Goal: Task Accomplishment & Management: Manage account settings

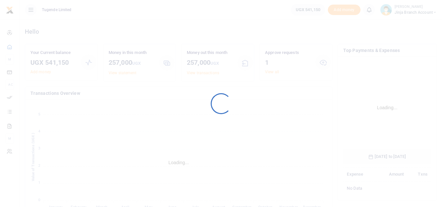
scroll to position [102, 83]
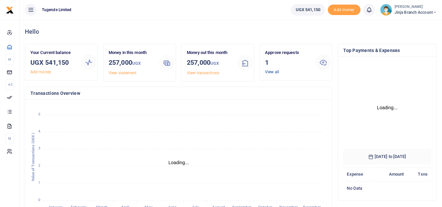
click at [269, 72] on link "View all" at bounding box center [272, 72] width 14 height 5
click at [275, 72] on link "View all" at bounding box center [272, 72] width 14 height 5
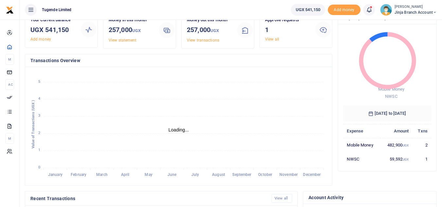
scroll to position [0, 0]
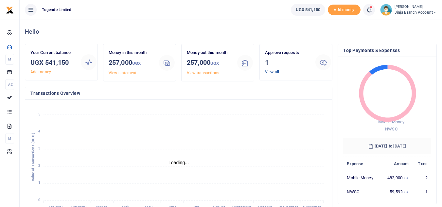
click at [274, 71] on link "View all" at bounding box center [272, 72] width 14 height 5
click at [274, 72] on link "View all" at bounding box center [272, 72] width 14 height 5
click at [277, 71] on link "View all" at bounding box center [272, 72] width 14 height 5
click at [275, 74] on div "Approve requests 1 View all" at bounding box center [287, 61] width 50 height 25
click at [274, 66] on h3 "1" at bounding box center [287, 63] width 45 height 10
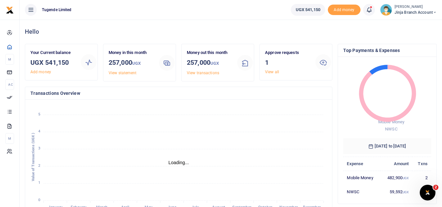
click at [274, 68] on div "Approve requests 1 View all" at bounding box center [287, 61] width 50 height 25
click at [276, 72] on link "View all" at bounding box center [272, 72] width 14 height 5
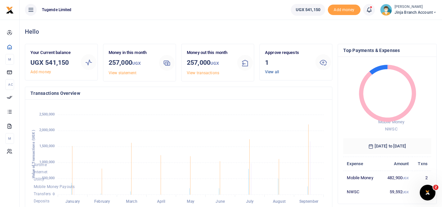
click at [272, 70] on link "View all" at bounding box center [272, 72] width 14 height 5
click at [273, 72] on link "View all" at bounding box center [272, 72] width 14 height 5
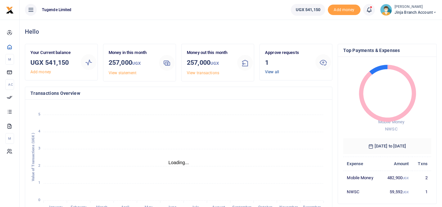
scroll to position [5, 5]
click at [277, 72] on link "View all" at bounding box center [272, 72] width 14 height 5
click at [271, 72] on link "View all" at bounding box center [272, 72] width 14 height 5
click at [276, 70] on link "View all" at bounding box center [272, 72] width 14 height 5
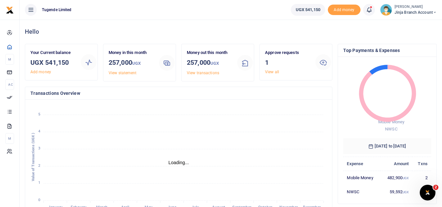
click at [325, 63] on icon at bounding box center [323, 62] width 8 height 8
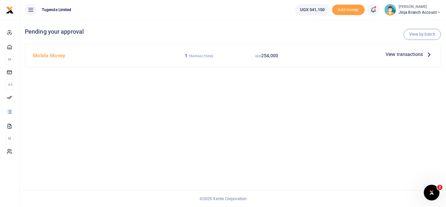
click at [427, 55] on icon at bounding box center [429, 54] width 7 height 7
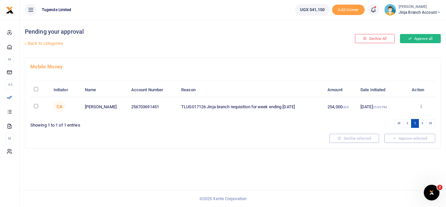
click at [425, 39] on button "Approve all" at bounding box center [420, 38] width 41 height 9
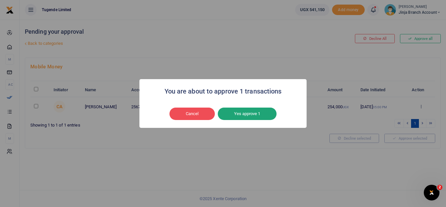
click at [250, 113] on button "Yes approve 1" at bounding box center [247, 114] width 59 height 12
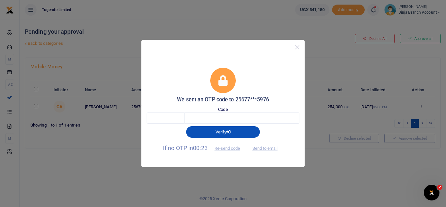
click at [171, 124] on div "Verify" at bounding box center [223, 131] width 158 height 14
click at [169, 124] on div "Verify" at bounding box center [223, 131] width 158 height 14
click at [207, 126] on button "Verify" at bounding box center [223, 131] width 74 height 11
click at [162, 124] on div "Verify" at bounding box center [223, 131] width 158 height 14
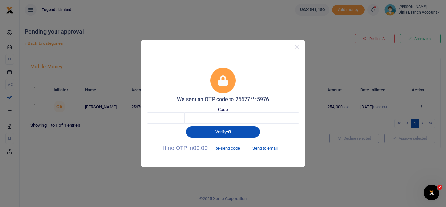
click at [228, 148] on div "We sent an OTP code to 25677***5976 Code Verify If no OTP in 00:00 Re-send code…" at bounding box center [223, 111] width 163 height 112
click at [223, 148] on div "We sent an OTP code to 25677***5976 Code Verify If no OTP in 00:00 Re-send code…" at bounding box center [223, 111] width 163 height 112
click at [222, 149] on div "We sent an OTP code to 25677***5976 Code Verify If no OTP in 00:00 Re-send code…" at bounding box center [223, 111] width 163 height 112
click at [173, 124] on div "Verify" at bounding box center [223, 131] width 158 height 14
click at [170, 124] on div "Verify" at bounding box center [223, 131] width 158 height 14
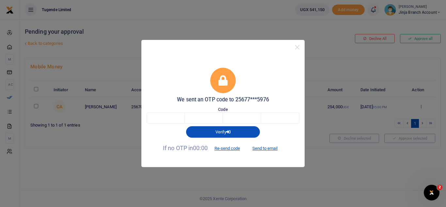
click at [173, 124] on div "Verify" at bounding box center [223, 131] width 158 height 14
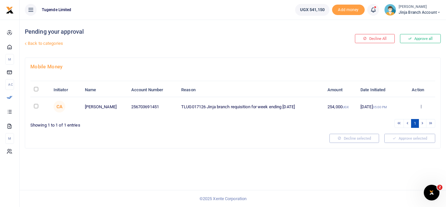
click at [419, 103] on td "Approve Decline Details" at bounding box center [421, 106] width 28 height 19
click at [421, 107] on icon at bounding box center [421, 106] width 4 height 5
click at [389, 117] on link "Approve" at bounding box center [398, 116] width 52 height 9
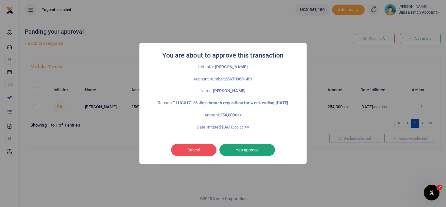
click at [250, 155] on button "Yes approve" at bounding box center [248, 150] width 56 height 12
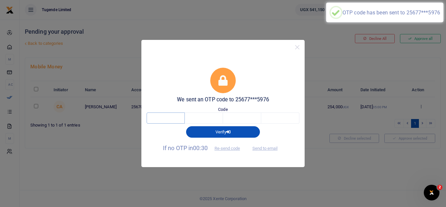
click at [171, 120] on input "text" at bounding box center [166, 117] width 38 height 11
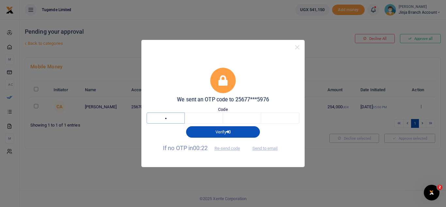
type input "1"
type input "6"
type input "9"
type input "2"
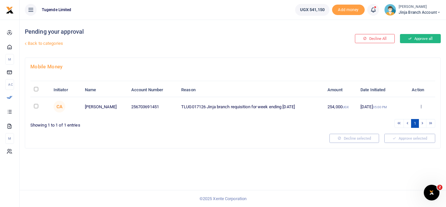
click at [418, 36] on button "Approve all" at bounding box center [420, 38] width 41 height 9
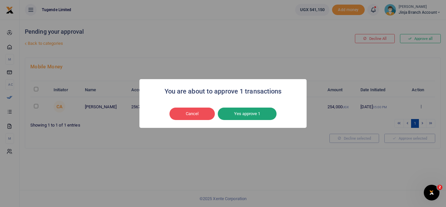
click at [255, 110] on button "Yes approve 1" at bounding box center [247, 114] width 59 height 12
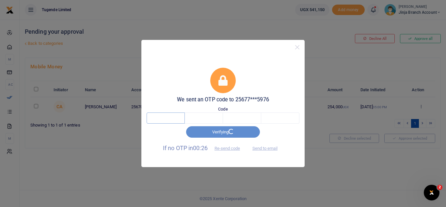
click at [178, 119] on input "text" at bounding box center [166, 117] width 38 height 11
type input "8"
type input "6"
type input "0"
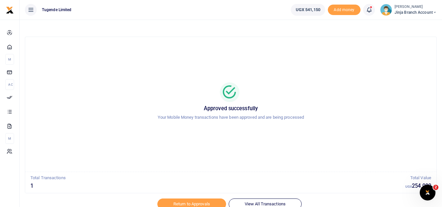
click at [430, 13] on span "Jinja branch account" at bounding box center [415, 12] width 42 height 6
click at [405, 21] on link "Switch accounts" at bounding box center [411, 23] width 52 height 9
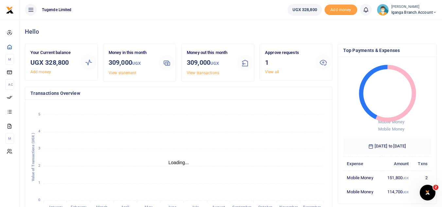
scroll to position [5, 5]
click at [272, 70] on link "View all" at bounding box center [272, 72] width 14 height 5
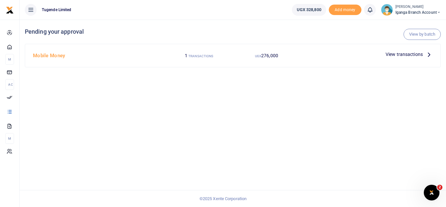
click at [428, 52] on icon at bounding box center [429, 54] width 7 height 7
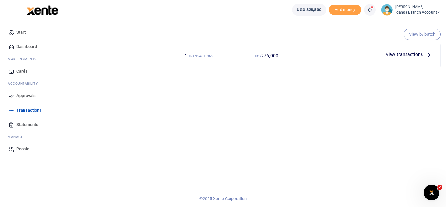
click at [34, 109] on span "Transactions" at bounding box center [28, 110] width 25 height 7
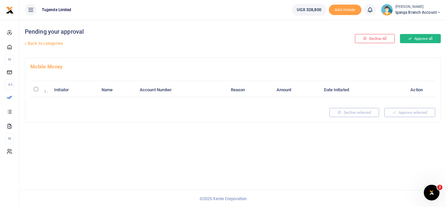
click at [415, 37] on button "Approve all" at bounding box center [420, 38] width 41 height 9
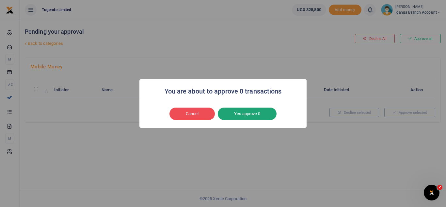
click at [237, 111] on button "Yes approve 0" at bounding box center [247, 114] width 59 height 12
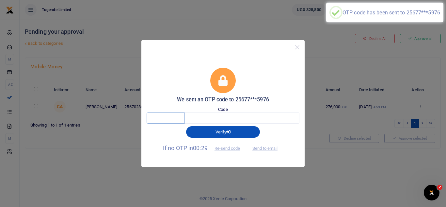
click at [168, 118] on input "text" at bounding box center [166, 117] width 38 height 11
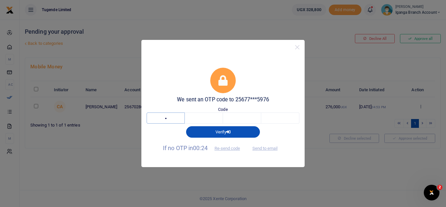
type input "1"
type input "6"
type input "7"
type input "5"
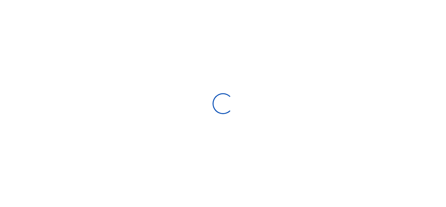
select select
type input "09/11/2025 - 10/10/2025"
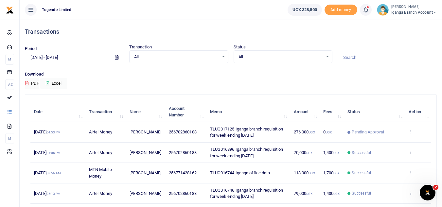
click at [420, 13] on span "Iganga Branch Account" at bounding box center [413, 12] width 45 height 6
click at [416, 22] on link "Switch accounts" at bounding box center [411, 23] width 52 height 9
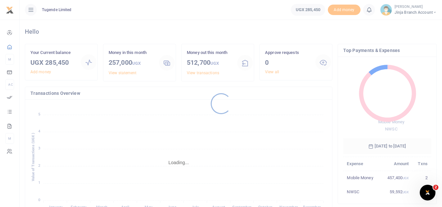
scroll to position [5, 5]
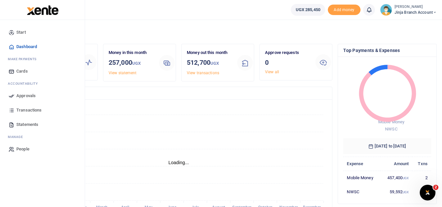
click at [37, 109] on span "Transactions" at bounding box center [28, 110] width 25 height 7
